Goal: Information Seeking & Learning: Learn about a topic

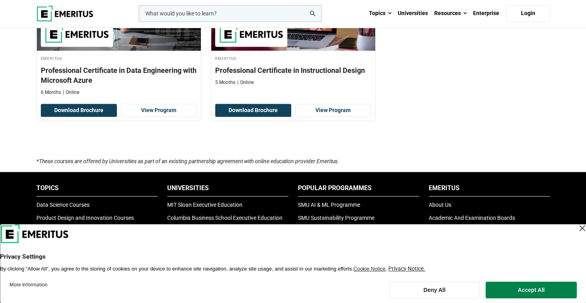
scroll to position [238, 0]
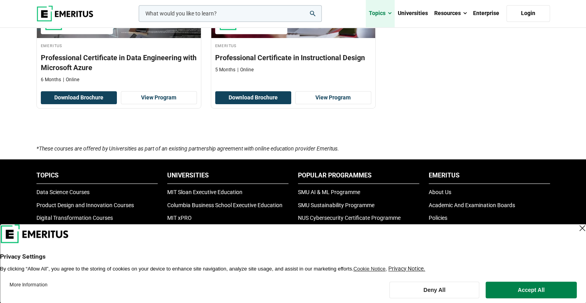
click at [383, 13] on link "Topics" at bounding box center [380, 14] width 29 height 28
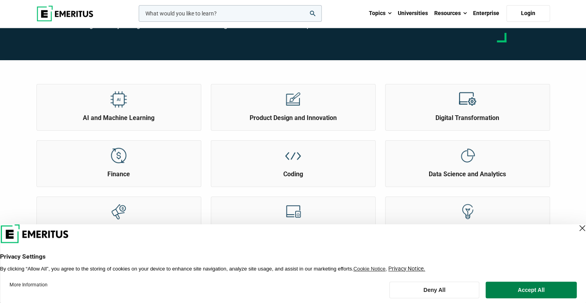
scroll to position [119, 0]
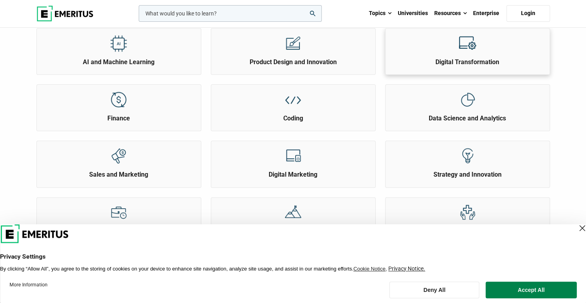
click at [423, 65] on h2 "Digital Transformation" at bounding box center [467, 62] width 160 height 9
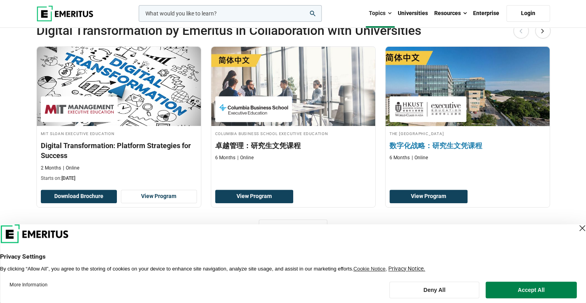
scroll to position [198, 0]
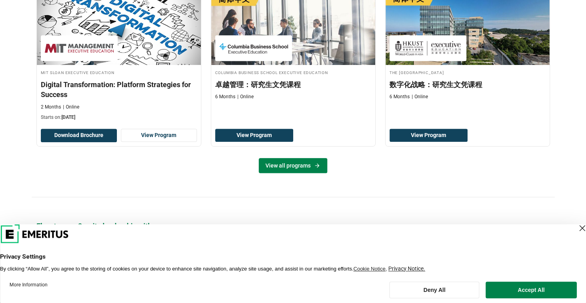
click at [302, 167] on link "View all programs" at bounding box center [293, 165] width 69 height 15
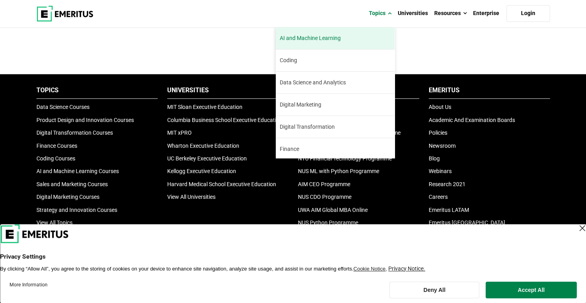
click at [324, 44] on link "AI and Machine Learning By 2023, 40 percent of infrastructure and operations te…" at bounding box center [335, 38] width 119 height 22
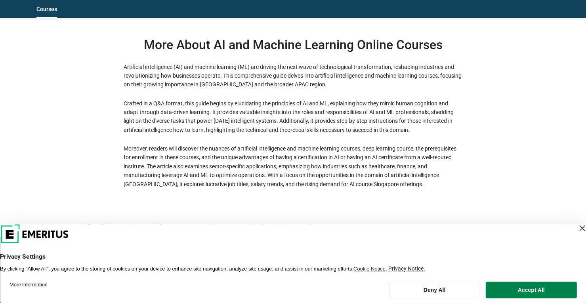
scroll to position [2297, 0]
